Goal: Navigation & Orientation: Find specific page/section

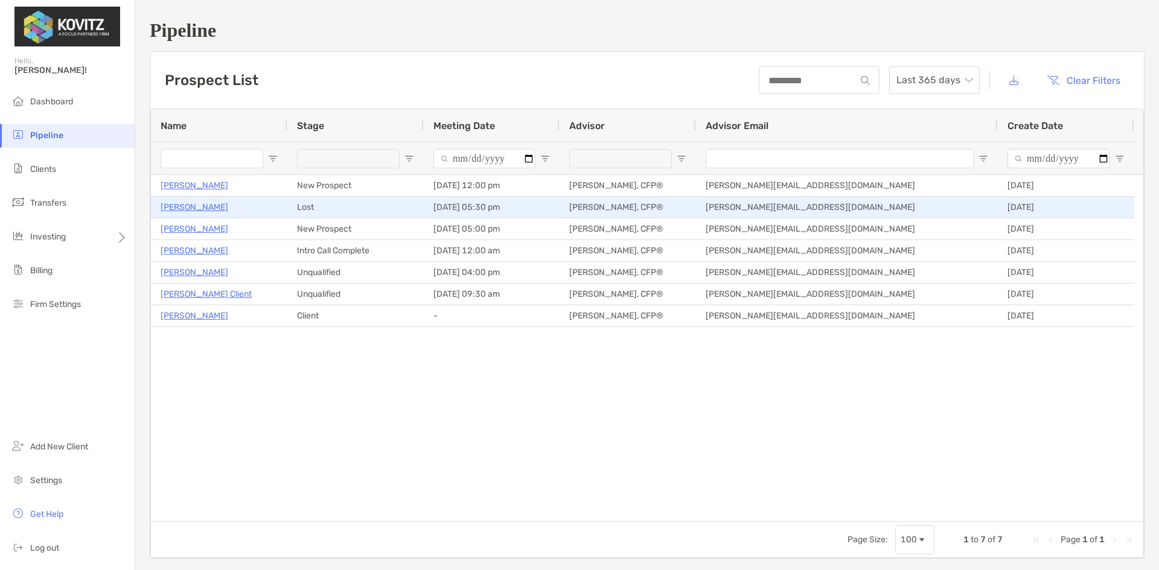
click at [197, 208] on p "[PERSON_NAME]" at bounding box center [195, 207] width 68 height 15
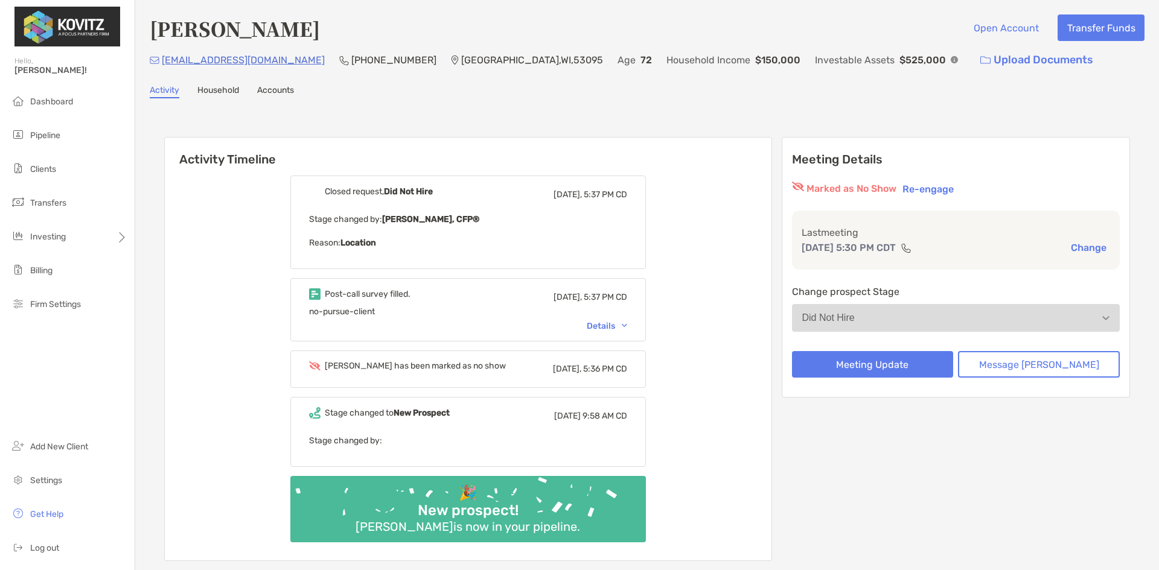
click at [613, 321] on div "Details" at bounding box center [607, 326] width 40 height 10
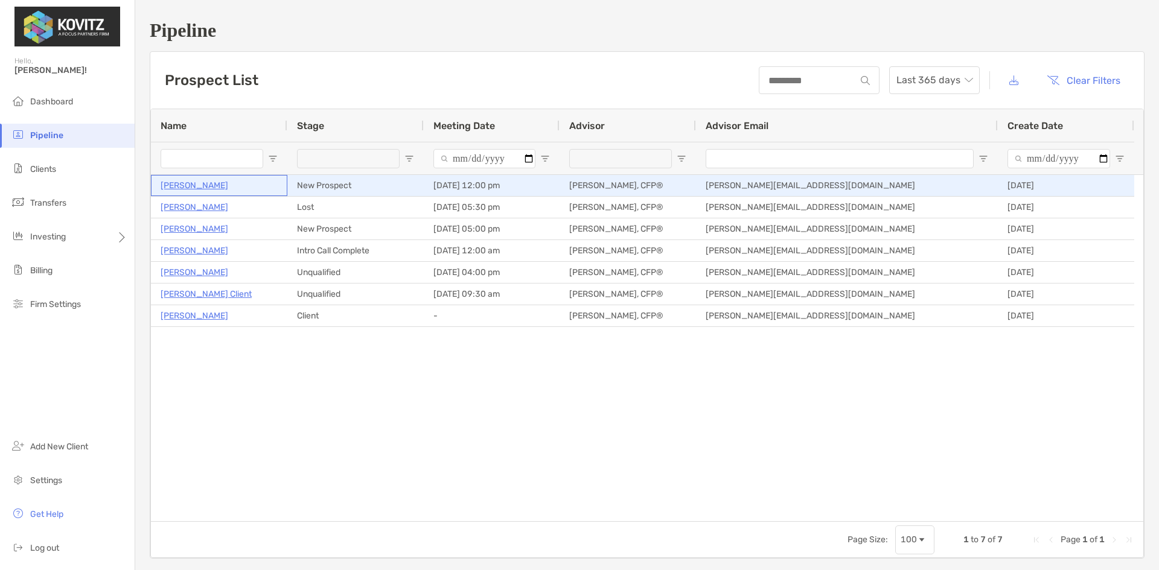
click at [194, 186] on p "Jessica Iverson" at bounding box center [195, 185] width 68 height 15
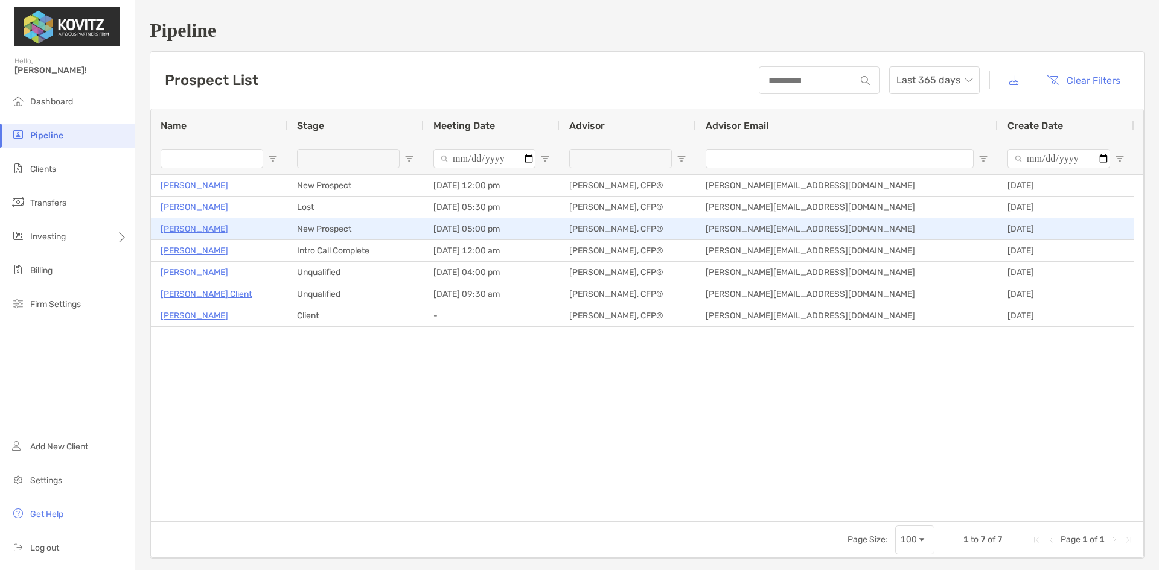
drag, startPoint x: 188, startPoint y: 230, endPoint x: 209, endPoint y: 239, distance: 22.4
click at [188, 230] on p "[PERSON_NAME]" at bounding box center [195, 228] width 68 height 15
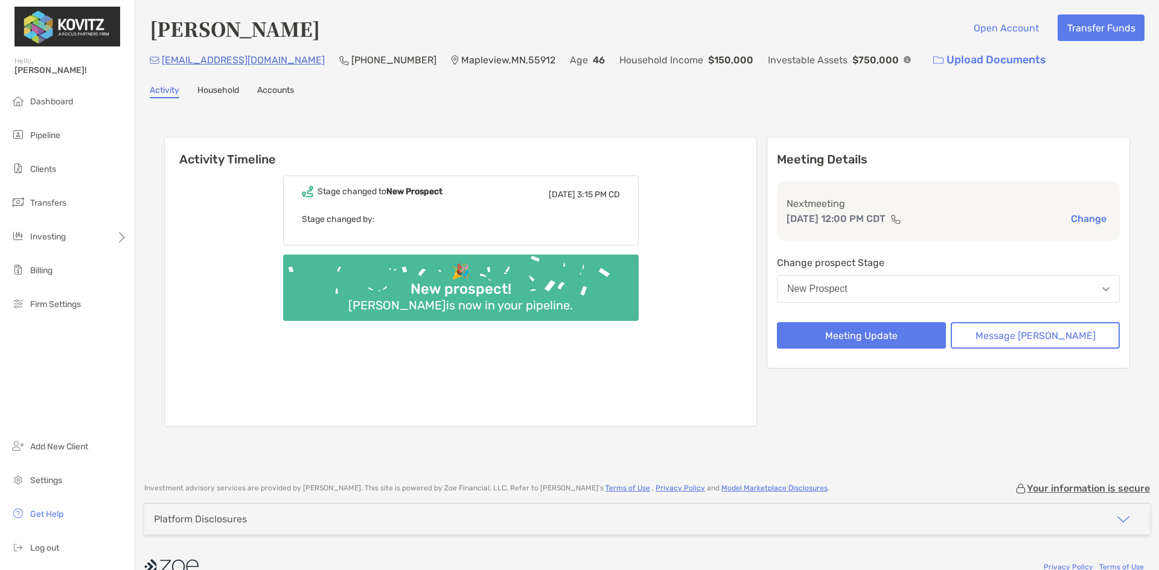
click at [213, 87] on link "Household" at bounding box center [218, 91] width 42 height 13
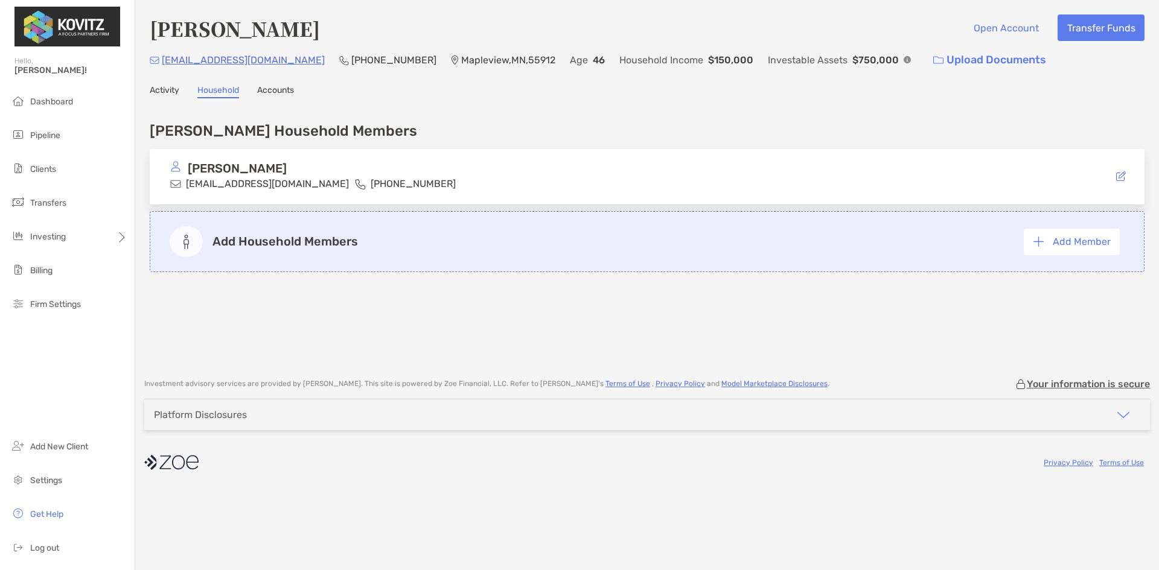
click at [278, 91] on link "Accounts" at bounding box center [275, 91] width 37 height 13
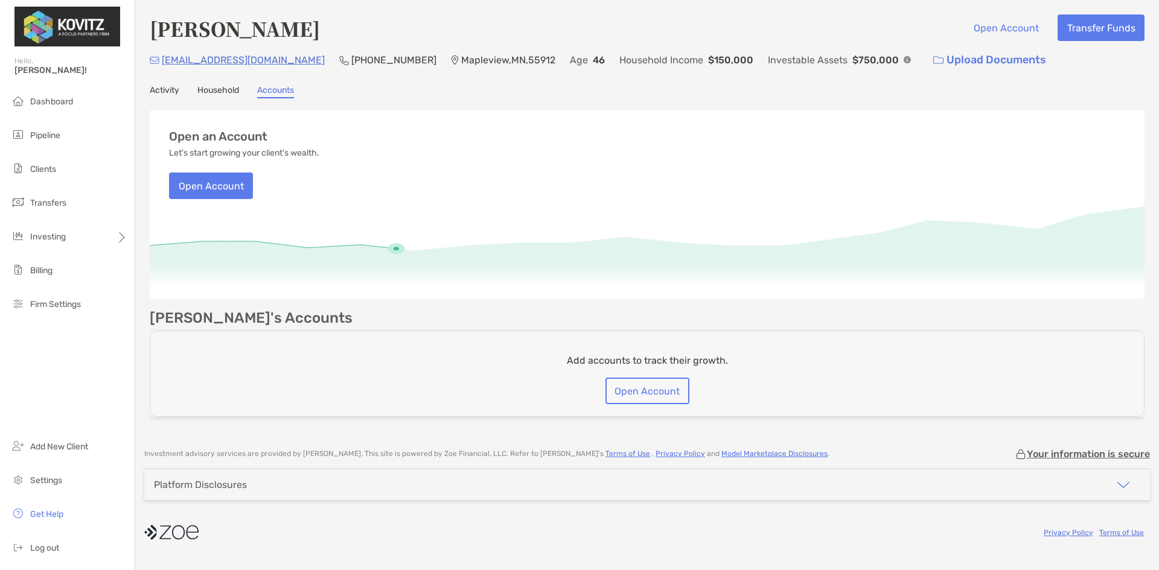
click at [175, 92] on link "Activity" at bounding box center [165, 91] width 30 height 13
